Goal: Task Accomplishment & Management: Manage account settings

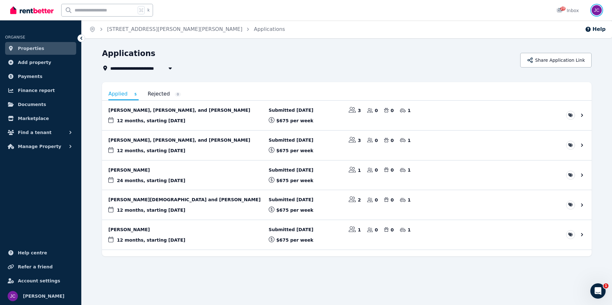
click at [597, 11] on img "button" at bounding box center [596, 10] width 10 height 10
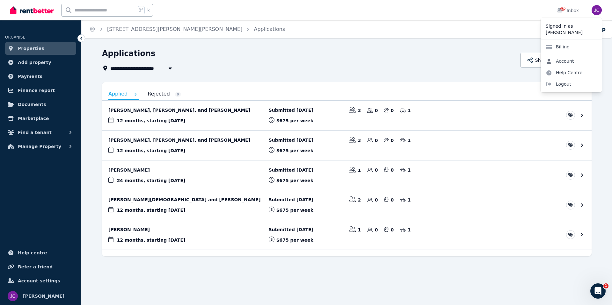
click at [573, 60] on link "Account" at bounding box center [559, 60] width 39 height 11
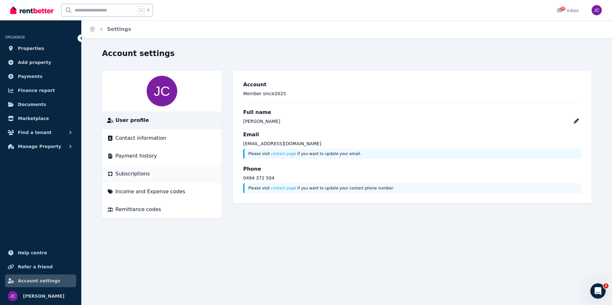
click at [153, 170] on div "Subscriptions" at bounding box center [161, 174] width 109 height 8
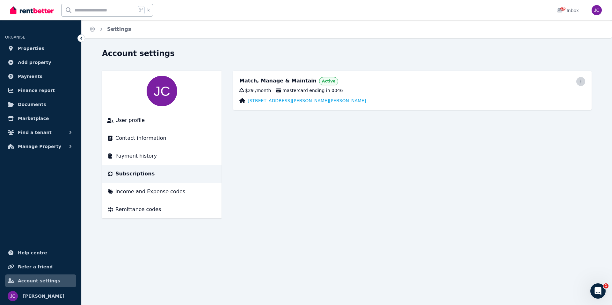
click at [583, 81] on icon "button" at bounding box center [580, 81] width 5 height 4
click at [568, 115] on span "Cancel plan" at bounding box center [552, 119] width 56 height 8
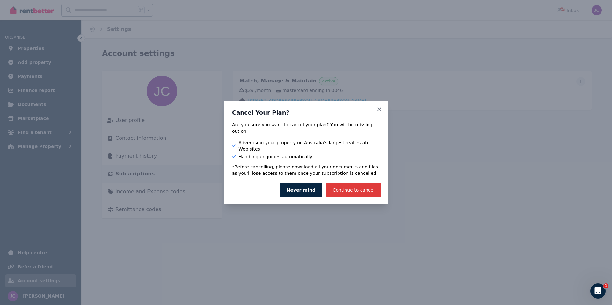
click at [356, 185] on button "Continue to cancel" at bounding box center [353, 190] width 55 height 15
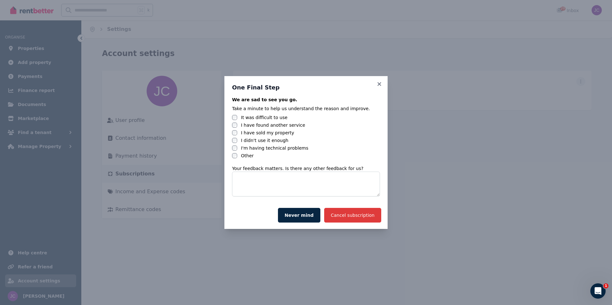
click at [352, 215] on button "Cancel subscription" at bounding box center [352, 215] width 57 height 15
click at [354, 215] on button "Cancel subscription" at bounding box center [352, 215] width 57 height 15
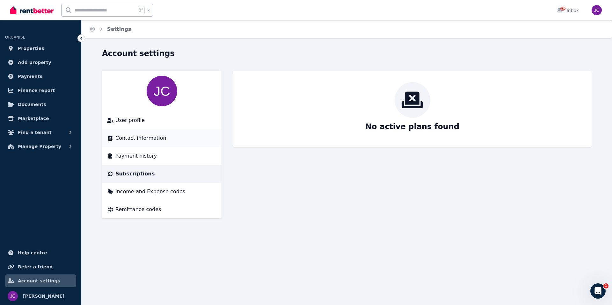
click at [155, 141] on span "Contact information" at bounding box center [140, 138] width 51 height 8
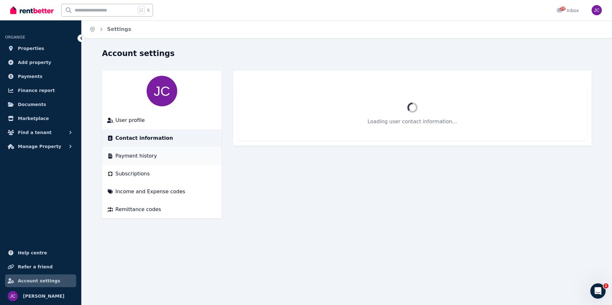
click at [157, 154] on div "Payment history" at bounding box center [161, 156] width 109 height 8
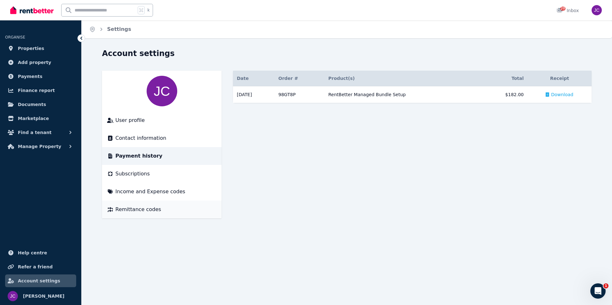
click at [165, 205] on li "Remittance codes" at bounding box center [161, 210] width 119 height 18
click at [162, 209] on div "Remittance codes" at bounding box center [161, 210] width 109 height 8
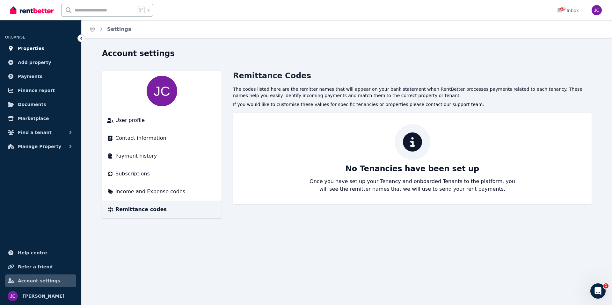
click at [50, 49] on link "Properties" at bounding box center [40, 48] width 71 height 13
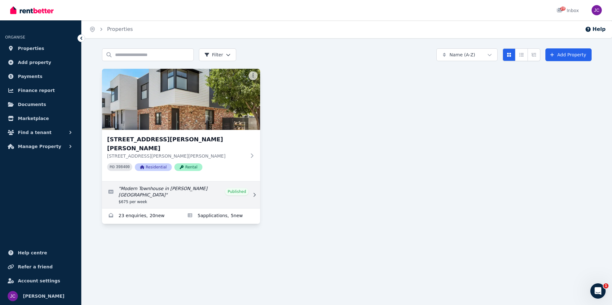
click at [250, 187] on link "Edit listing: Modern Townhouse in Blair Athol" at bounding box center [181, 195] width 158 height 27
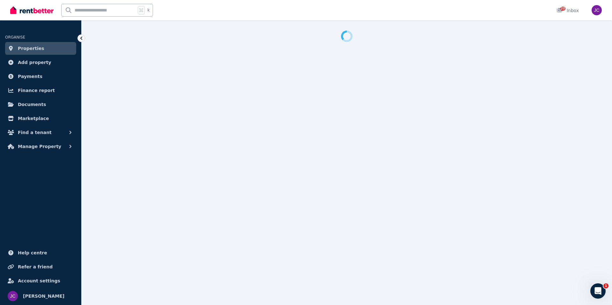
select select "**********"
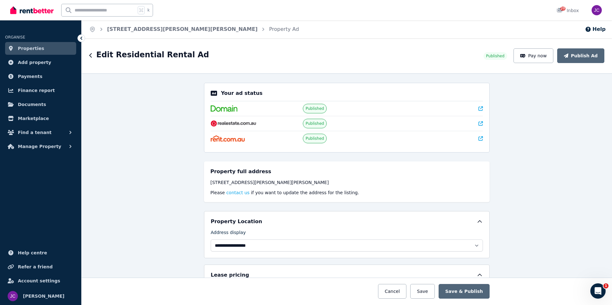
click at [92, 60] on div "Edit Residential Rental Ad" at bounding box center [284, 56] width 390 height 12
click at [92, 59] on button "button" at bounding box center [90, 56] width 3 height 8
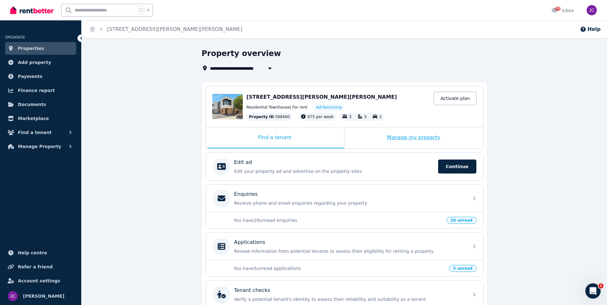
click at [449, 137] on div "Manage my property" at bounding box center [413, 137] width 139 height 21
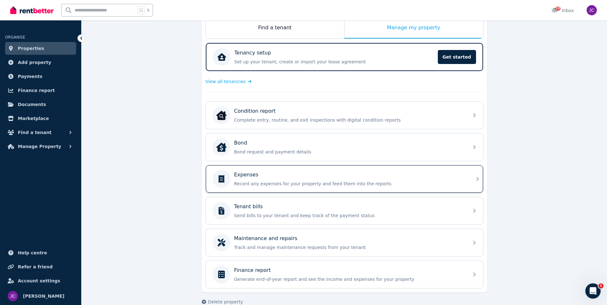
scroll to position [121, 0]
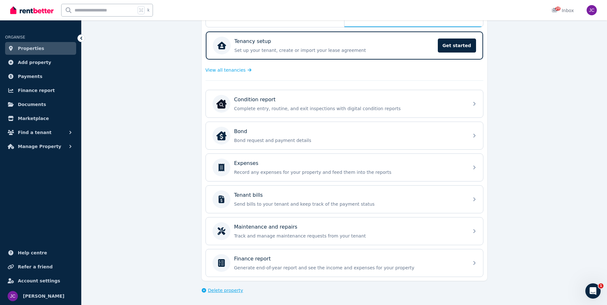
click at [212, 289] on span "Delete property" at bounding box center [225, 290] width 35 height 6
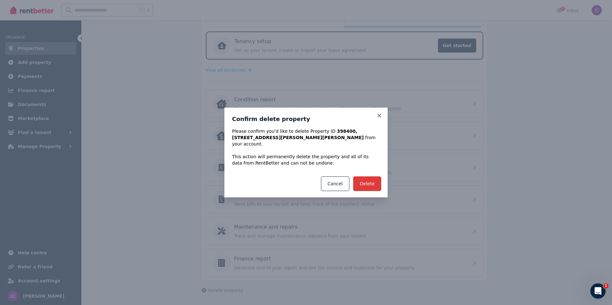
click at [373, 181] on button "Delete" at bounding box center [367, 183] width 28 height 15
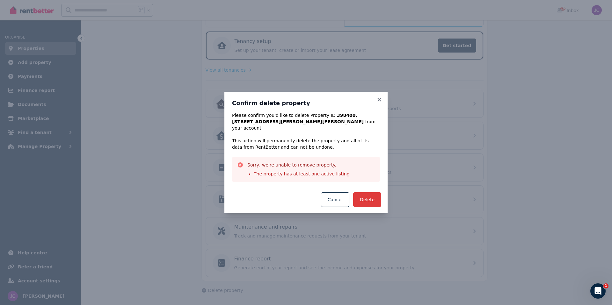
click at [375, 195] on button "Delete" at bounding box center [367, 199] width 28 height 15
click at [338, 198] on button "Cancel" at bounding box center [335, 199] width 28 height 15
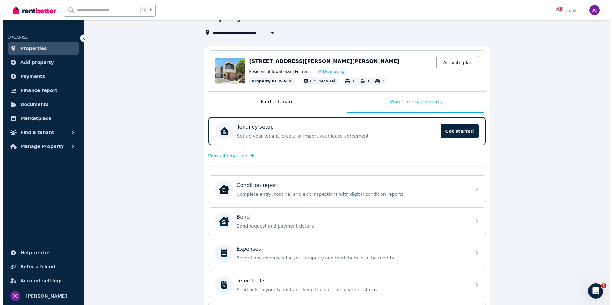
scroll to position [0, 0]
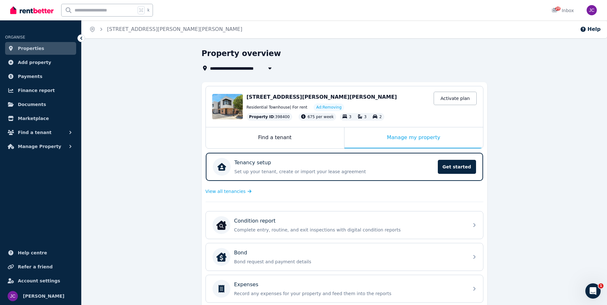
click at [51, 53] on link "Properties" at bounding box center [40, 48] width 71 height 13
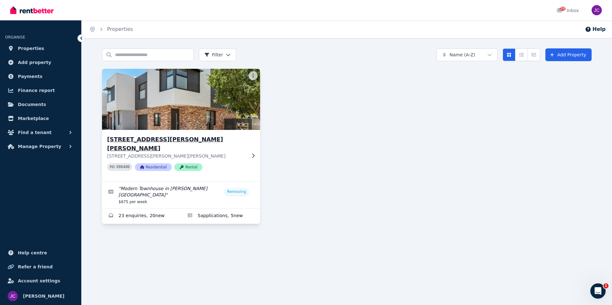
click at [246, 153] on div "[STREET_ADDRESS][PERSON_NAME], [PERSON_NAME] Athol [STREET_ADDRESS][PERSON_NAME…" at bounding box center [176, 155] width 139 height 41
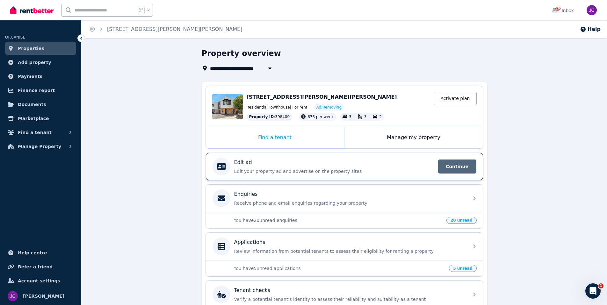
click at [455, 168] on span "Continue" at bounding box center [457, 167] width 38 height 14
select select "**********"
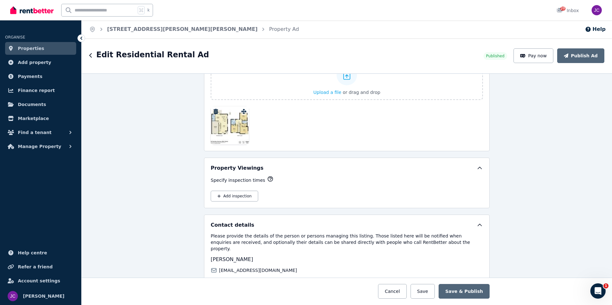
scroll to position [999, 0]
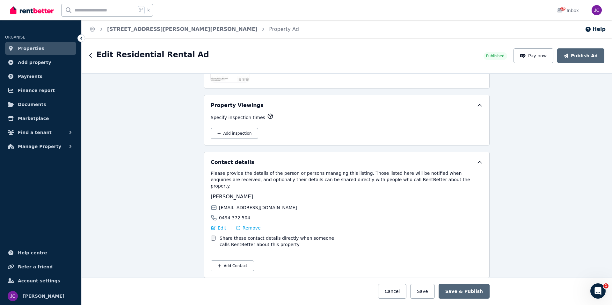
click at [28, 46] on span "Properties" at bounding box center [31, 49] width 26 height 8
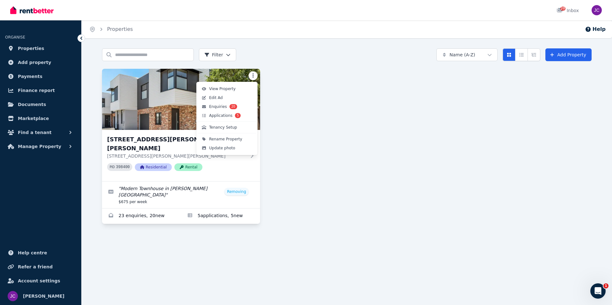
click at [253, 74] on html "Open main menu 20 Inbox Open user menu ORGANISE Properties Add property Payment…" at bounding box center [306, 152] width 612 height 305
click at [238, 92] on link "View Property" at bounding box center [226, 88] width 59 height 9
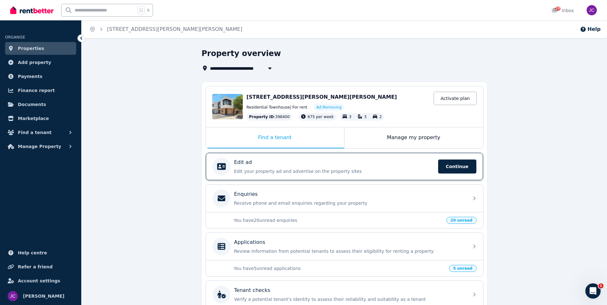
click at [272, 168] on p "Edit your property ad and advertise on the property sites" at bounding box center [334, 171] width 200 height 6
select select "**********"
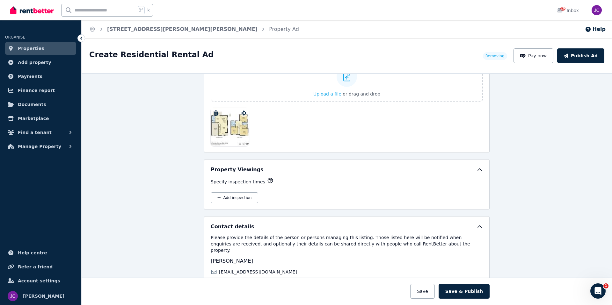
scroll to position [920, 0]
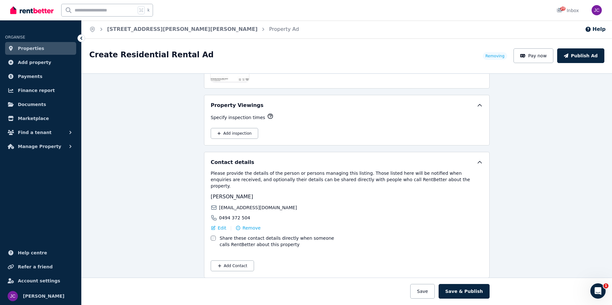
click at [498, 57] on span "Removing" at bounding box center [494, 56] width 19 height 5
click at [24, 47] on span "Properties" at bounding box center [31, 49] width 26 height 8
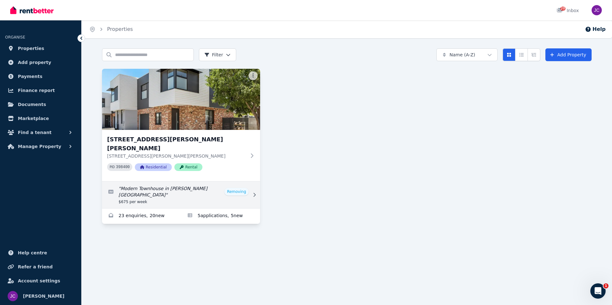
click at [248, 186] on link "Edit listing: Modern Townhouse in Blair Athol" at bounding box center [181, 195] width 158 height 27
select select "**********"
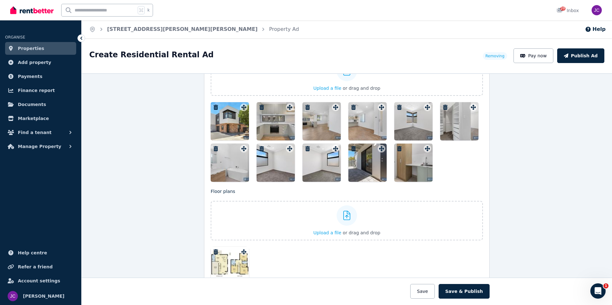
scroll to position [920, 0]
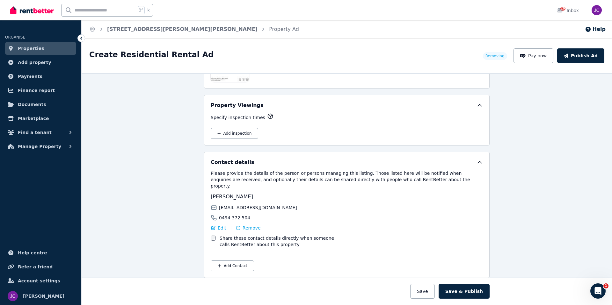
click at [249, 225] on span "Remove" at bounding box center [251, 228] width 18 height 6
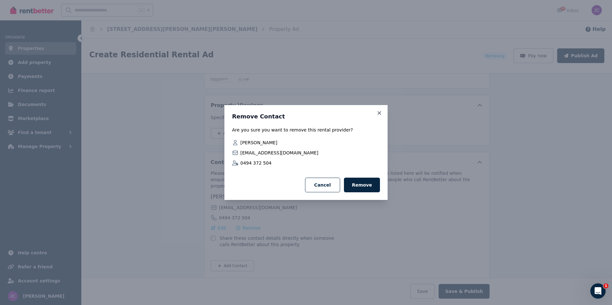
click at [376, 188] on button "Remove" at bounding box center [362, 185] width 36 height 15
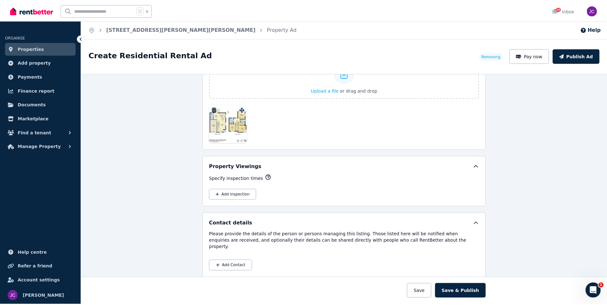
scroll to position [532, 0]
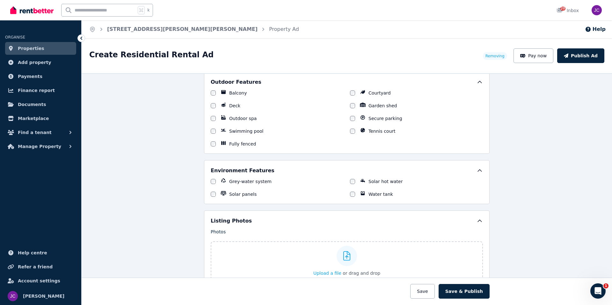
click at [38, 49] on span "Properties" at bounding box center [31, 49] width 26 height 8
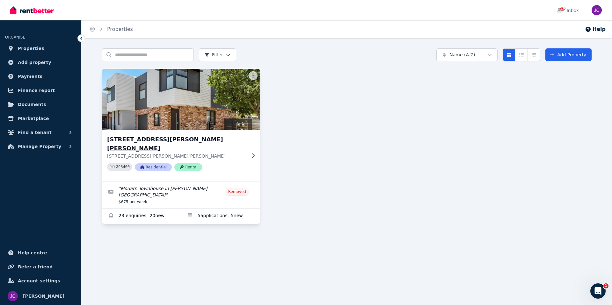
click at [176, 131] on div "[STREET_ADDRESS][PERSON_NAME], [PERSON_NAME] Athol [STREET_ADDRESS][PERSON_NAME…" at bounding box center [181, 155] width 158 height 51
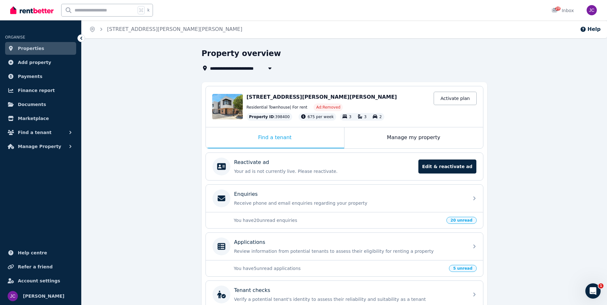
click at [263, 68] on span "[STREET_ADDRESS][PERSON_NAME][PERSON_NAME]" at bounding box center [275, 68] width 130 height 8
type input "**********"
click at [317, 64] on div "**********" at bounding box center [343, 68] width 282 height 8
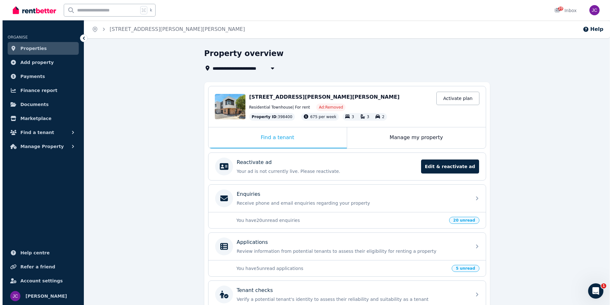
scroll to position [63, 0]
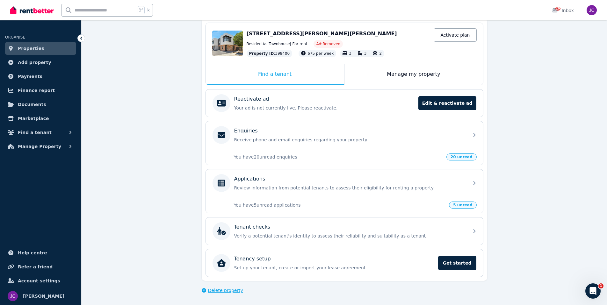
click at [223, 290] on span "Delete property" at bounding box center [225, 290] width 35 height 6
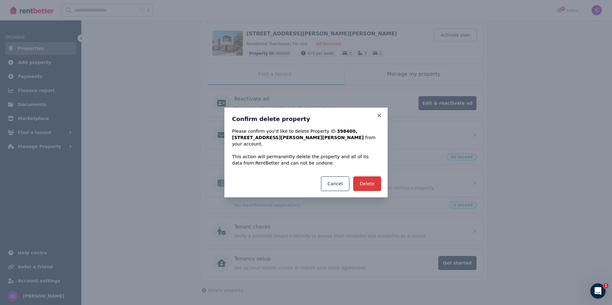
click at [366, 181] on button "Delete" at bounding box center [367, 183] width 28 height 15
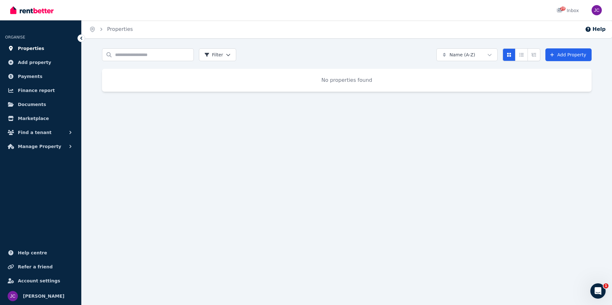
click at [41, 50] on link "Properties" at bounding box center [40, 48] width 71 height 13
